Goal: Contribute content

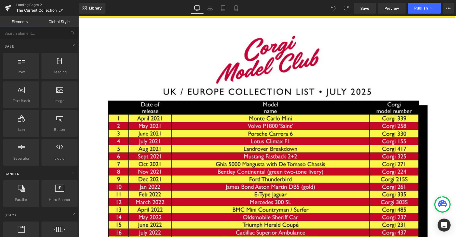
scroll to position [657, 0]
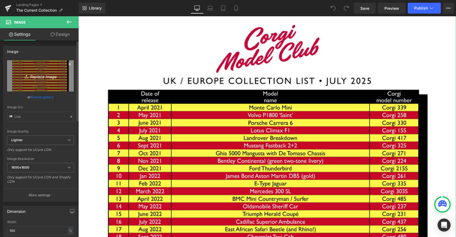
click at [29, 75] on icon "Replace Image" at bounding box center [40, 75] width 43 height 7
type input "C:\fakepath\[DATE] 150dpi.png"
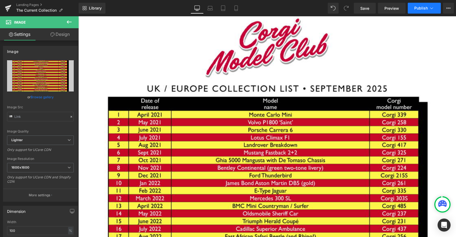
click at [419, 7] on span "Publish" at bounding box center [421, 8] width 14 height 4
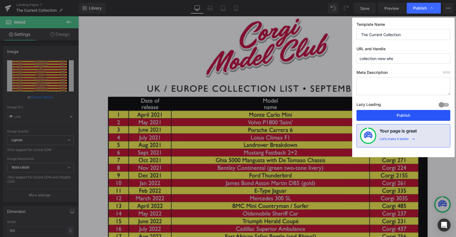
click at [391, 114] on button "Publish" at bounding box center [403, 115] width 94 height 11
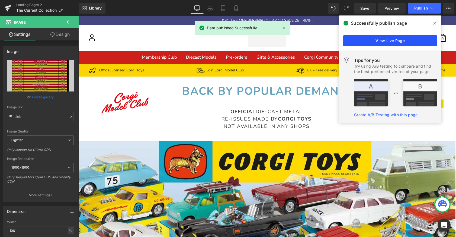
click at [373, 41] on link "View Live Page" at bounding box center [390, 40] width 94 height 11
